Goal: Task Accomplishment & Management: Use online tool/utility

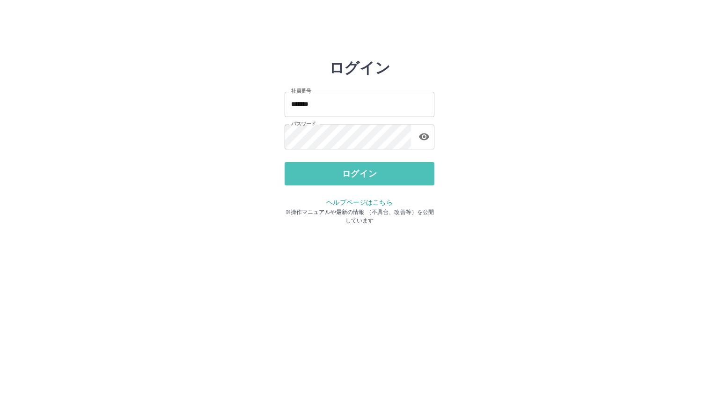
click at [349, 181] on button "ログイン" at bounding box center [359, 173] width 150 height 23
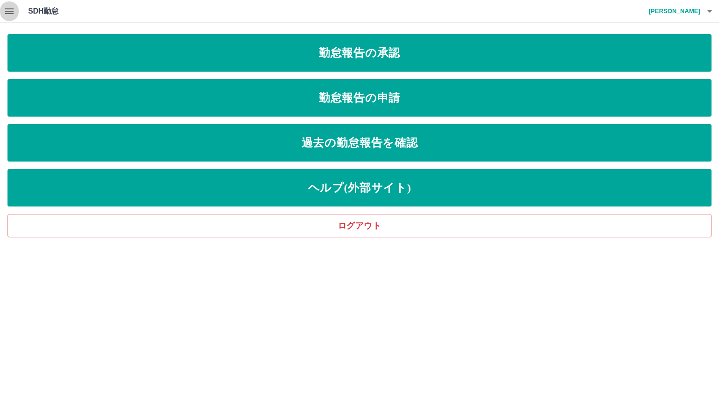
click at [7, 10] on icon "button" at bounding box center [9, 11] width 11 height 11
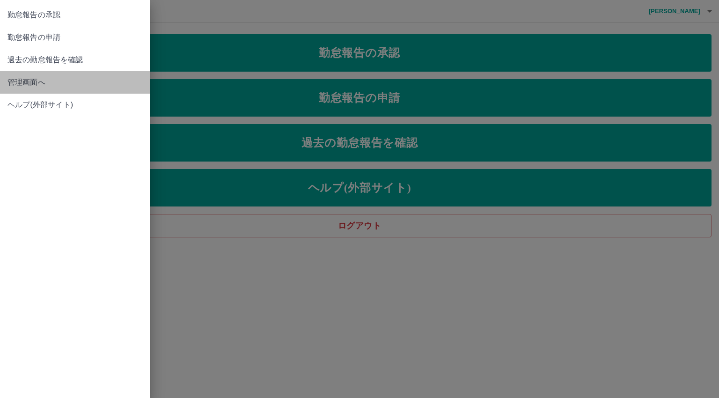
click at [32, 82] on span "管理画面へ" at bounding box center [74, 82] width 135 height 11
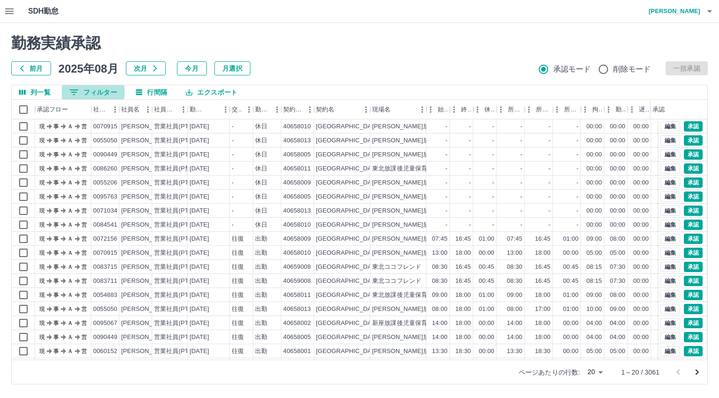
click at [86, 93] on button "0 フィルター" at bounding box center [93, 92] width 63 height 14
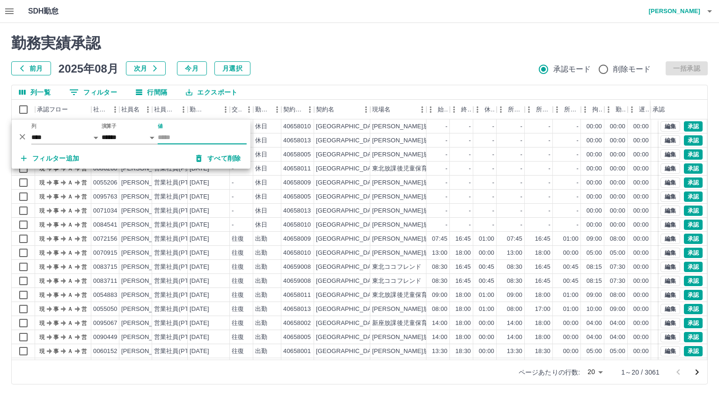
click at [177, 138] on input "値" at bounding box center [202, 138] width 89 height 14
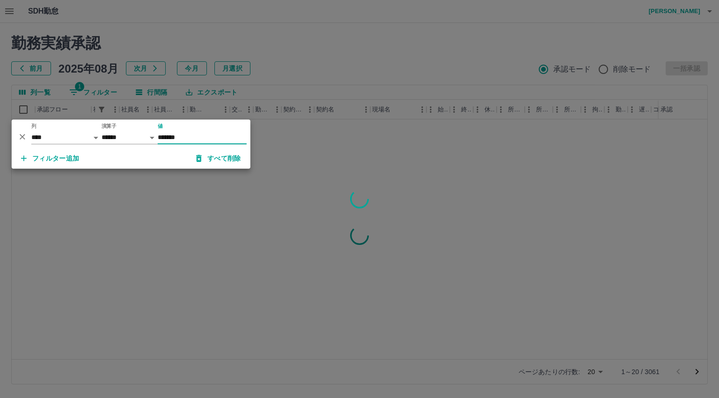
type input "*******"
click at [152, 205] on div at bounding box center [359, 199] width 719 height 398
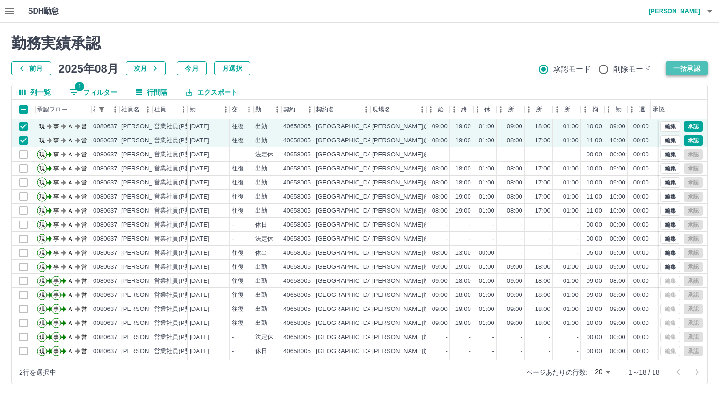
click at [693, 66] on button "一括承認" at bounding box center [686, 68] width 42 height 14
